Goal: Contribute content: Add original content to the website for others to see

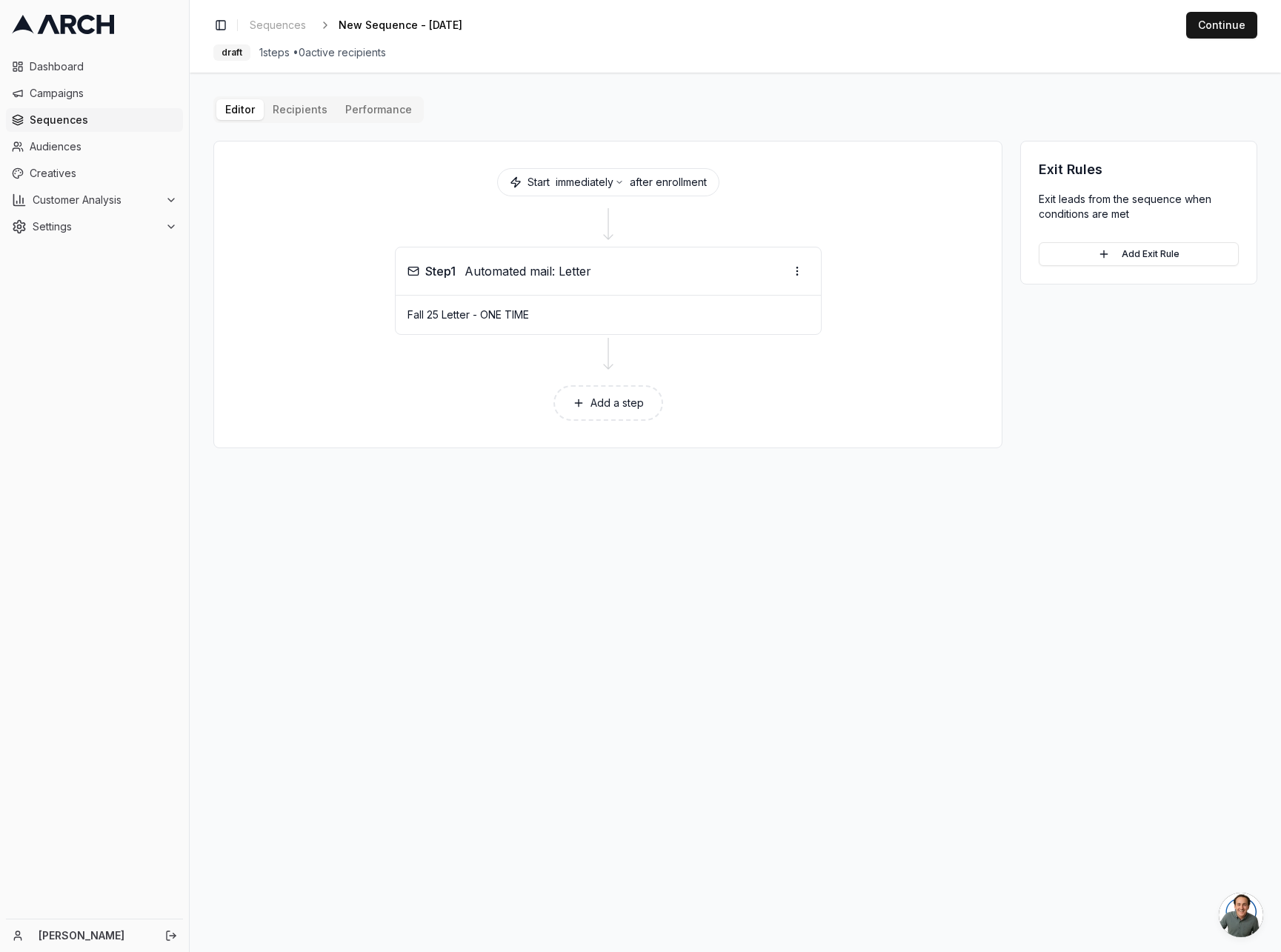
scroll to position [54, 0]
click at [63, 172] on span "Creatives" at bounding box center [104, 173] width 148 height 14
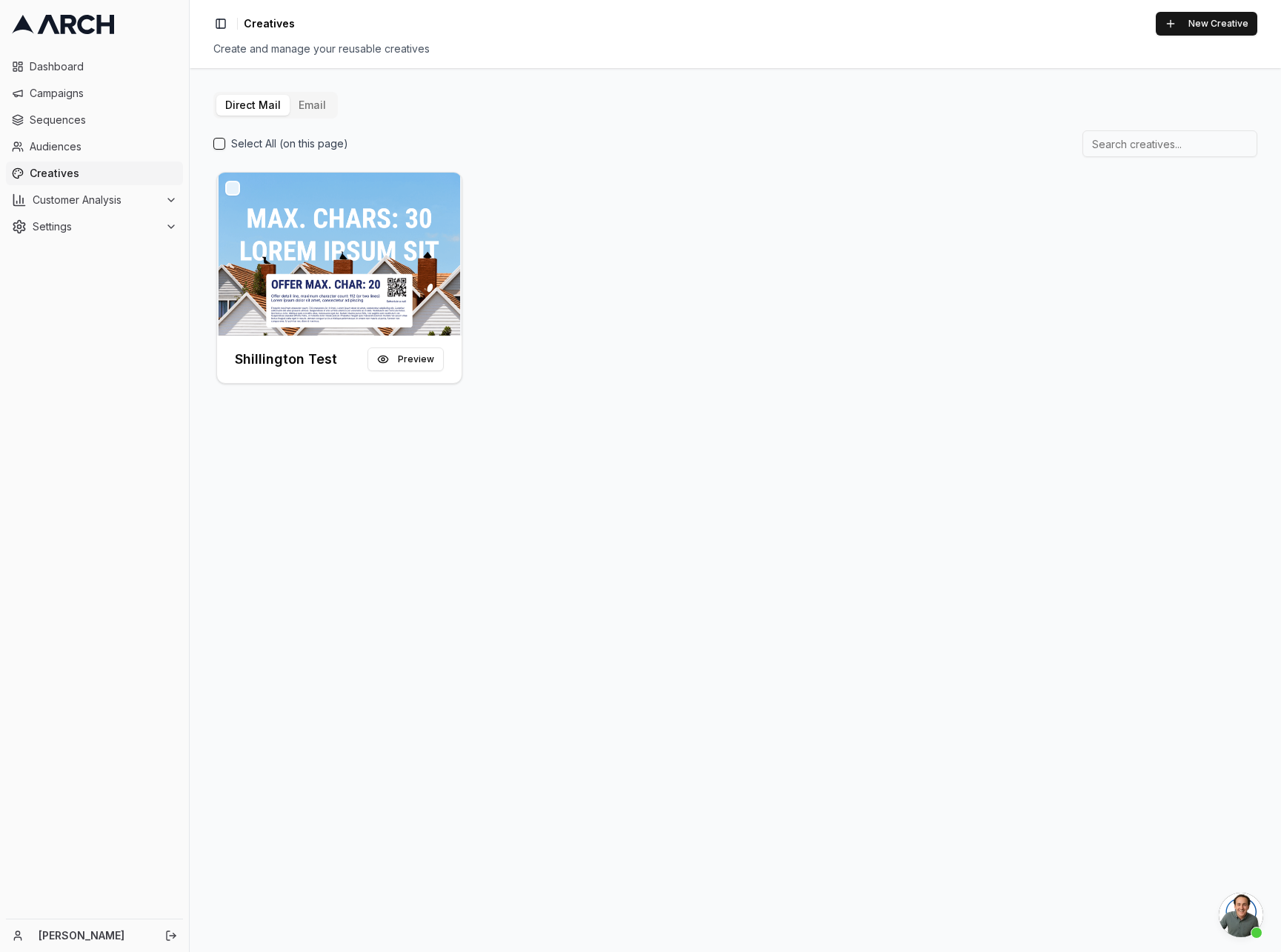
scroll to position [54, 0]
click at [727, 177] on div "Shillington Test Preview" at bounding box center [736, 278] width 1044 height 218
click at [697, 474] on div "Direct Mail Email Select All (on this page) Shillington Test Preview" at bounding box center [735, 510] width 1092 height 884
click at [89, 166] on span "Creatives" at bounding box center [104, 173] width 148 height 14
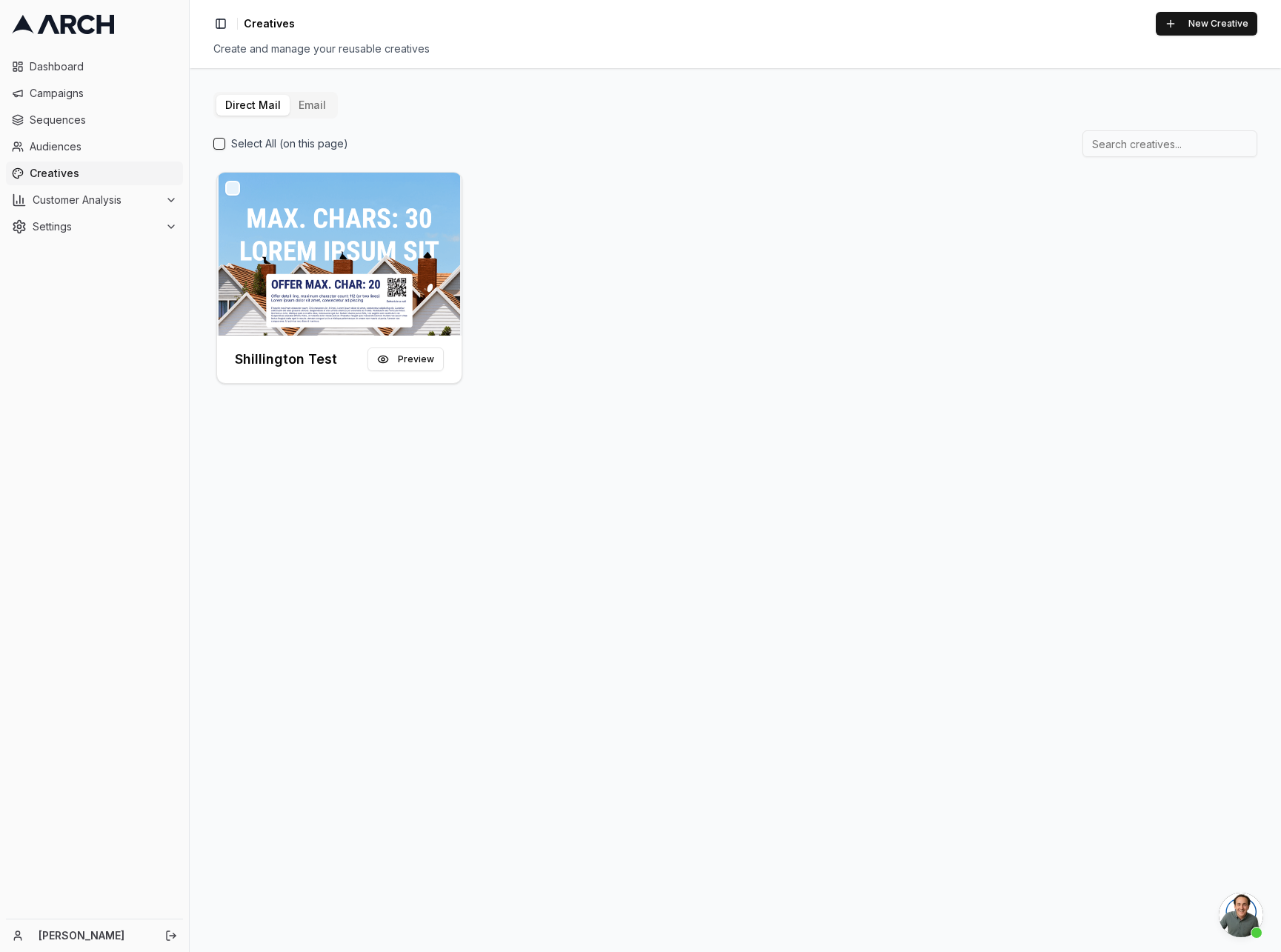
click at [313, 107] on button "Email" at bounding box center [312, 105] width 45 height 21
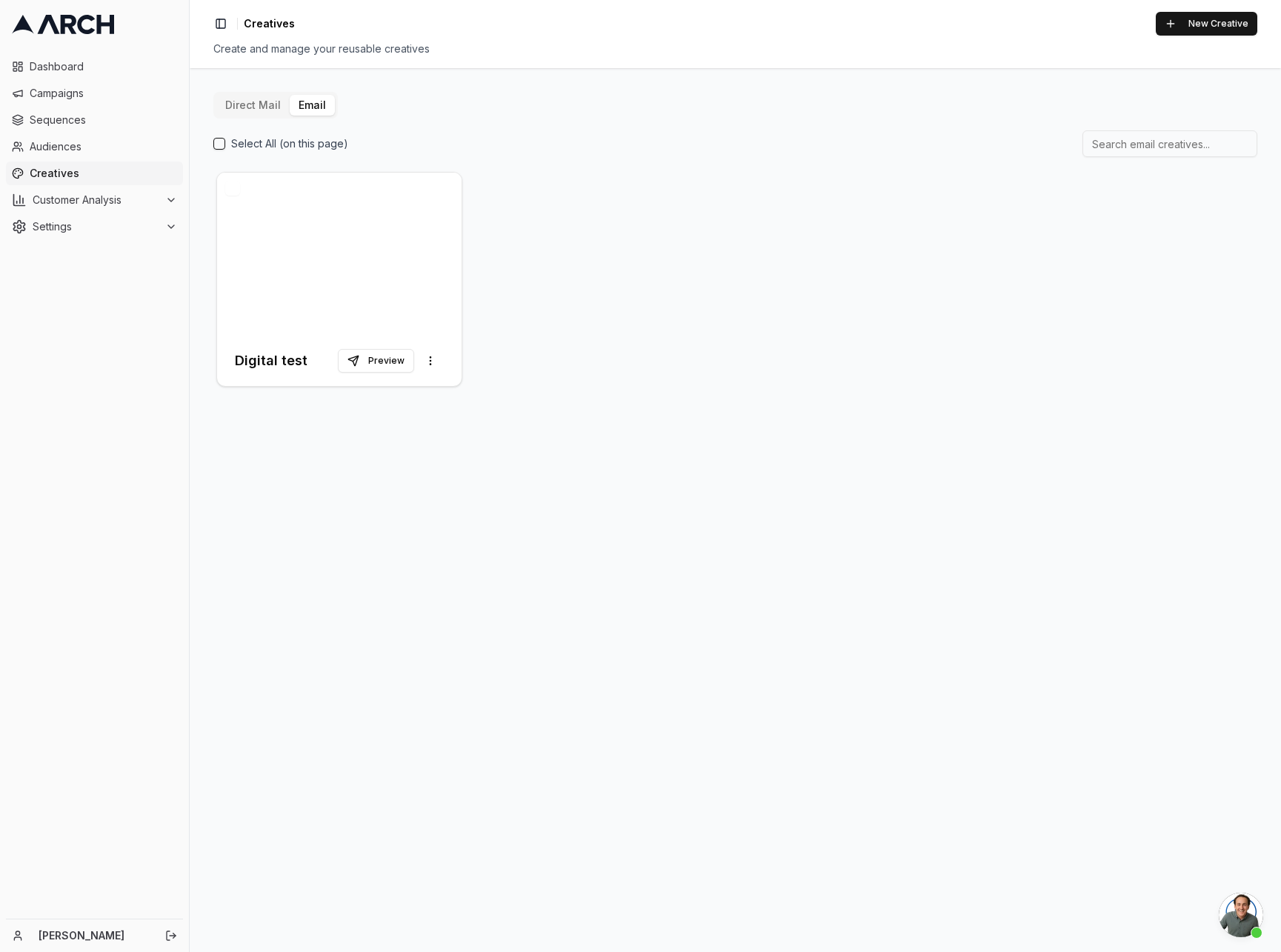
drag, startPoint x: 425, startPoint y: 508, endPoint x: 413, endPoint y: 459, distance: 50.4
click at [424, 507] on div "Direct Mail Email Select All (on this page) Digital test Preview More options" at bounding box center [735, 510] width 1092 height 884
click at [255, 102] on button "Direct Mail" at bounding box center [252, 105] width 73 height 21
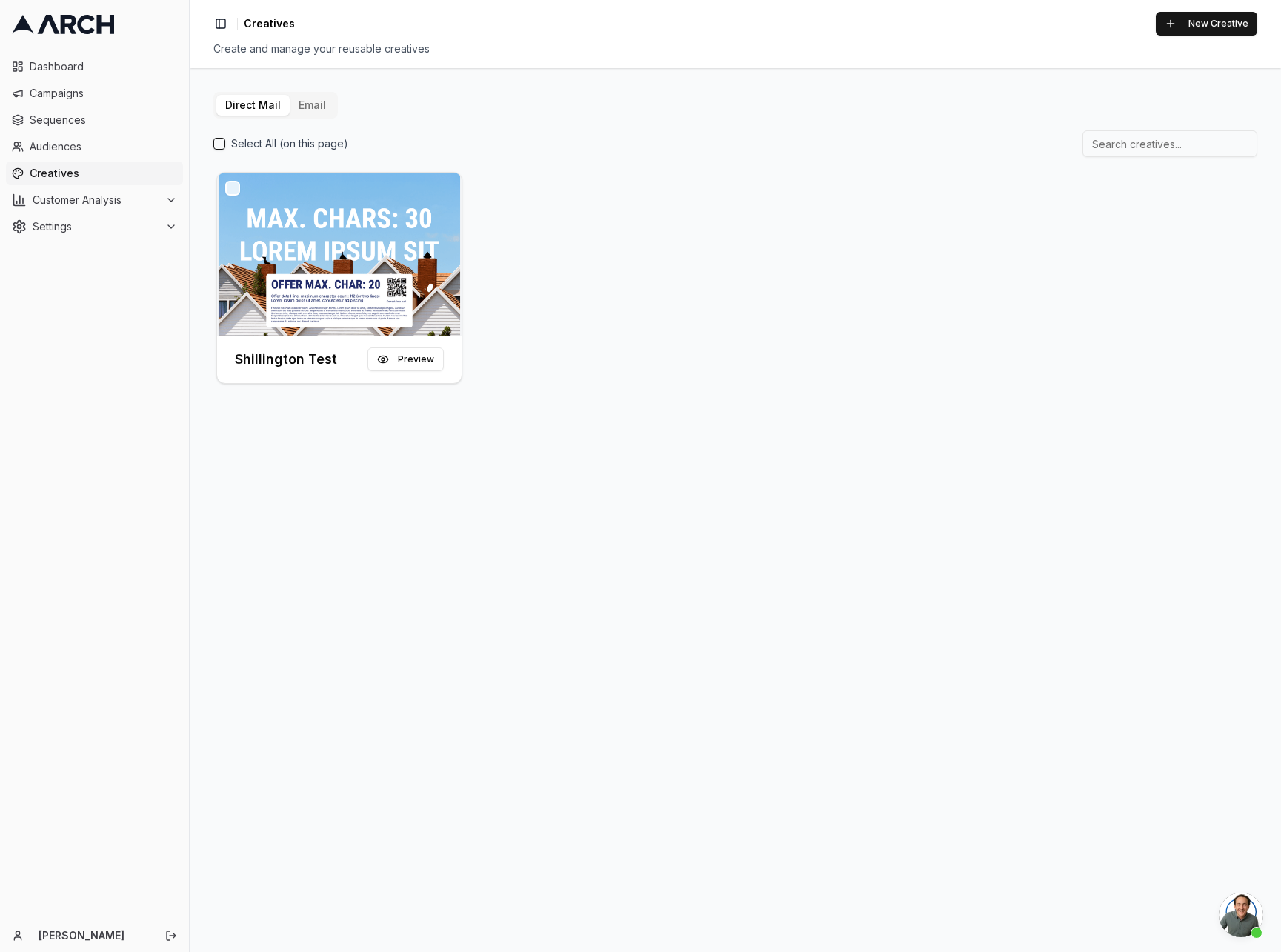
click at [728, 439] on div "Direct Mail Email Select All (on this page) Shillington Test Preview" at bounding box center [735, 510] width 1092 height 884
drag, startPoint x: 133, startPoint y: 382, endPoint x: 110, endPoint y: 364, distance: 29.2
click at [132, 381] on div "Dashboard Campaigns Sequences Audiences Creatives Customer Analysis Settings" at bounding box center [95, 483] width 189 height 870
click at [1229, 18] on button "New Creative" at bounding box center [1207, 23] width 102 height 23
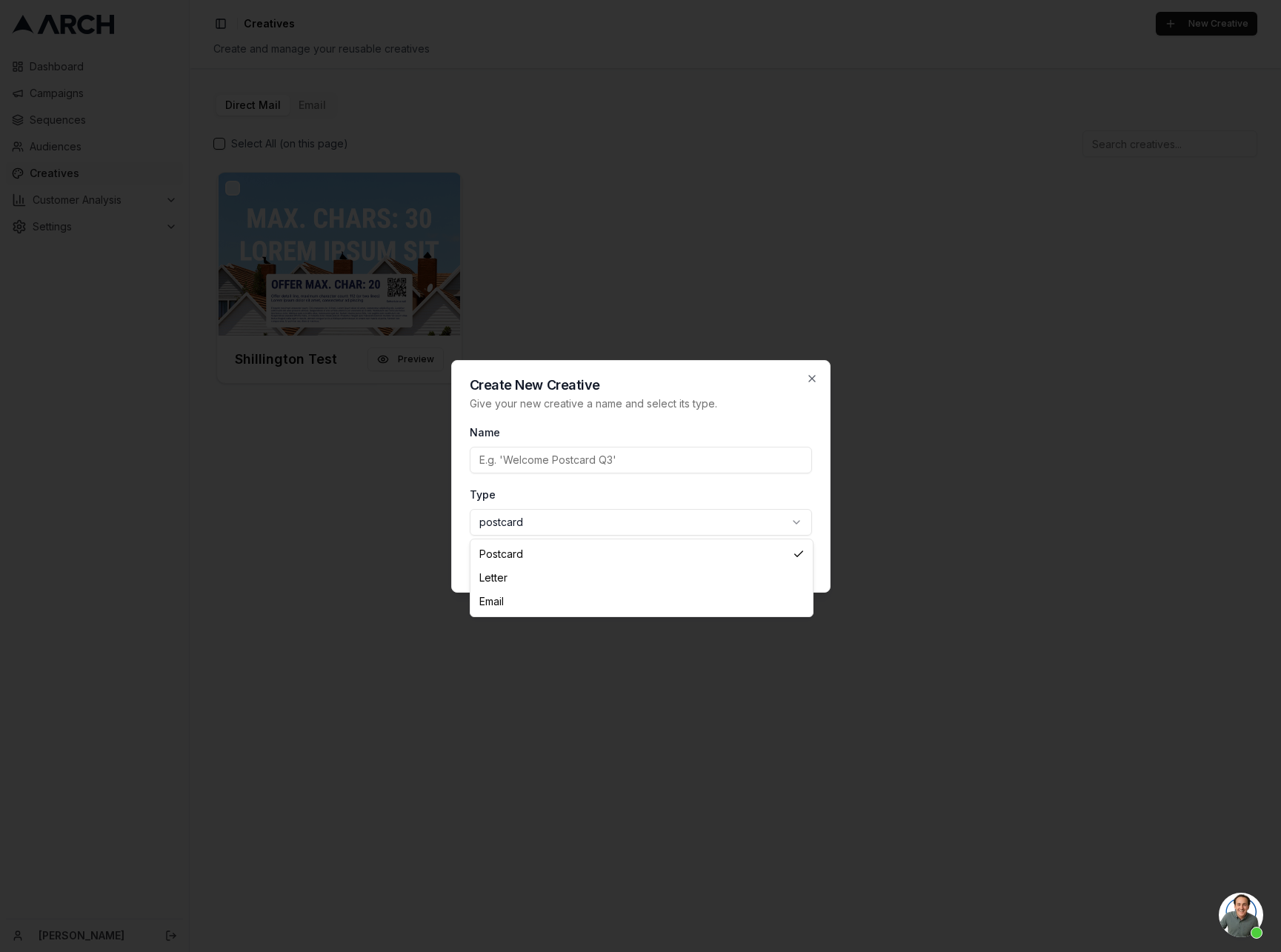
click at [551, 525] on body "Dashboard Campaigns Sequences Audiences Creatives Customer Analysis Settings [P…" at bounding box center [640, 476] width 1281 height 952
select select "letter"
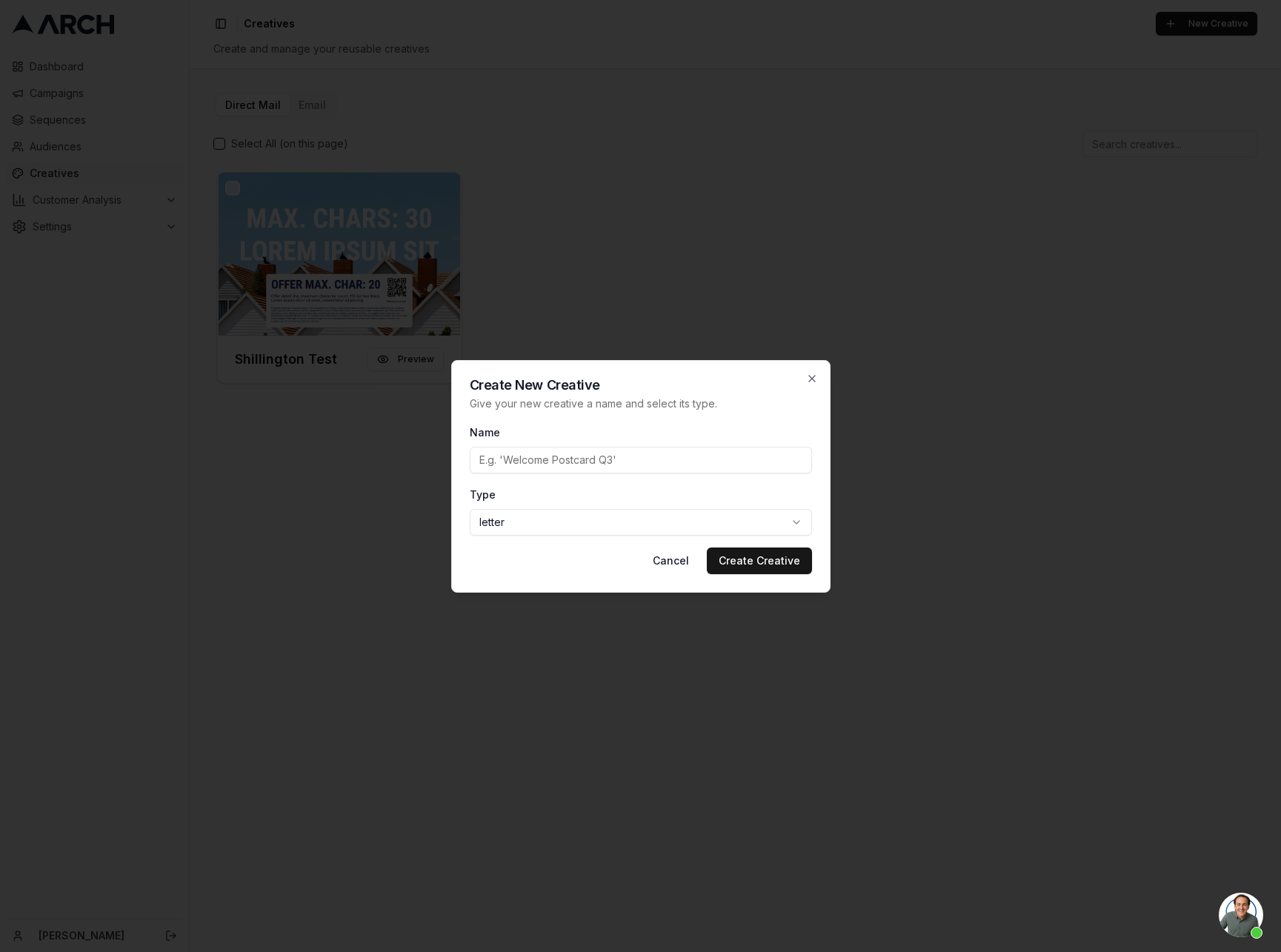
click at [567, 466] on input "Name" at bounding box center [641, 461] width 343 height 27
type input "Fall 25 Letter - ONE TIME"
click at [798, 563] on button "Create Creative" at bounding box center [759, 562] width 105 height 27
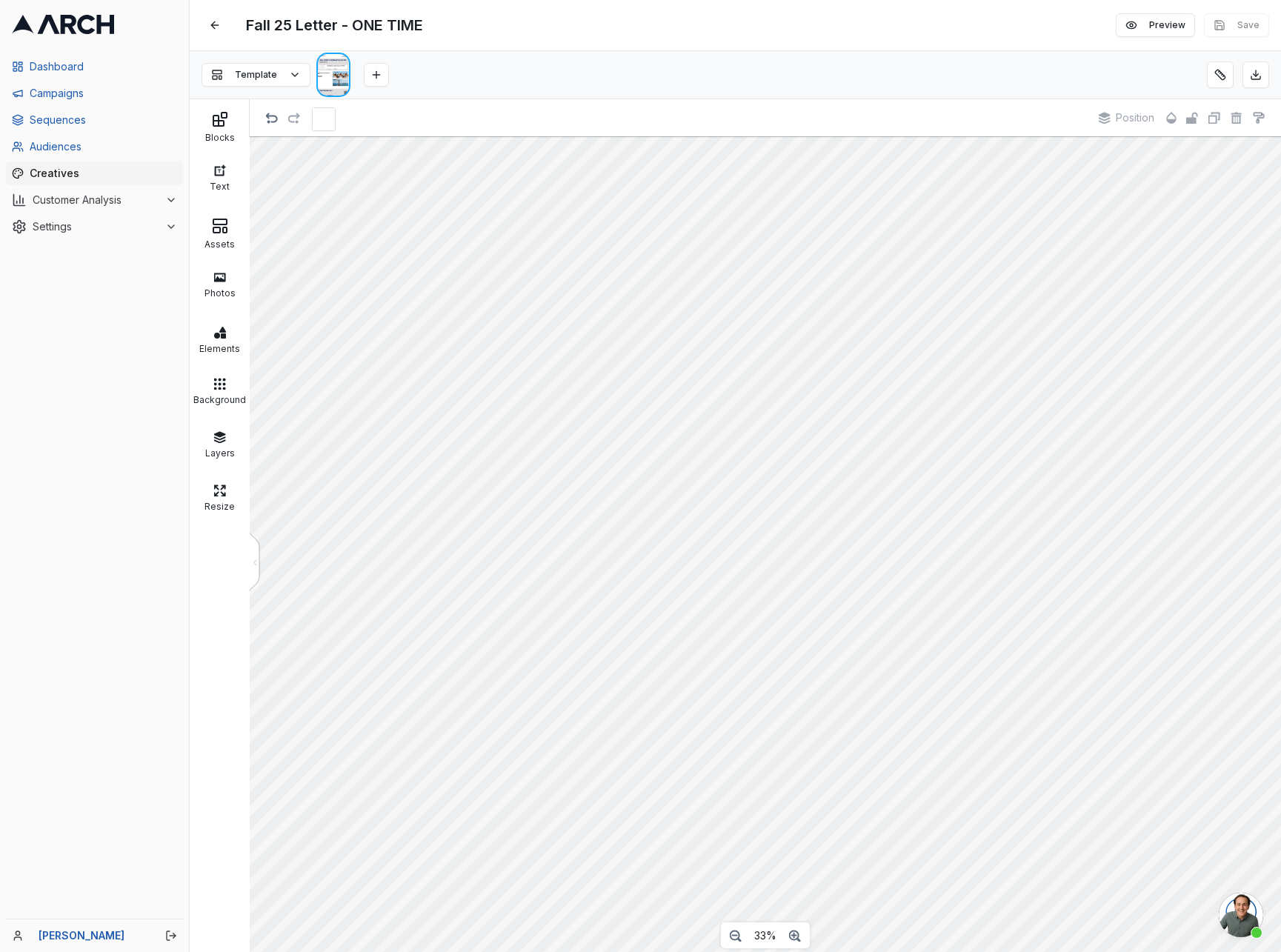
scroll to position [11, 0]
